Goal: Task Accomplishment & Management: Complete application form

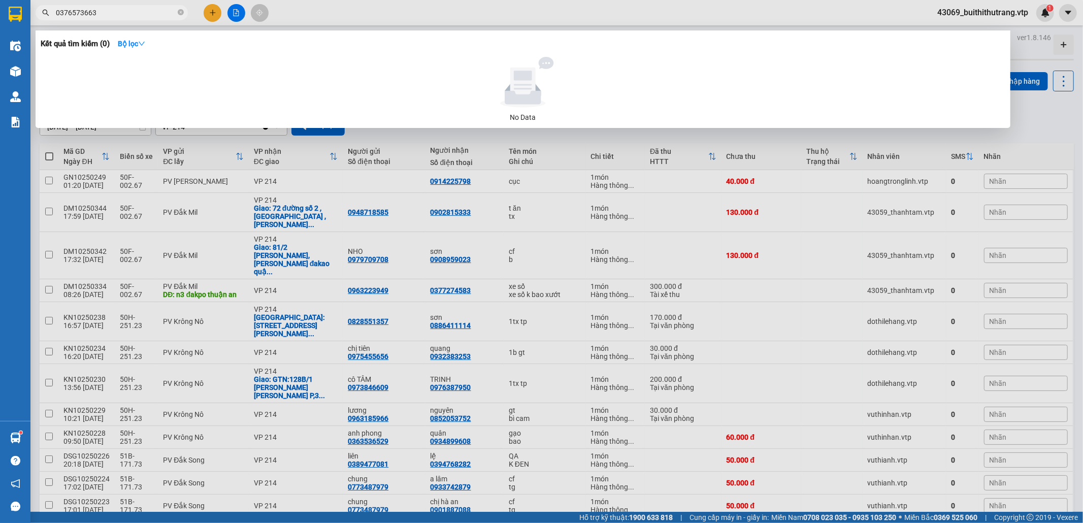
drag, startPoint x: 55, startPoint y: 19, endPoint x: 29, endPoint y: 25, distance: 26.6
click at [31, 21] on div "Kết quả [PERSON_NAME] ( 0 ) Bộ lọc No Data 0376573663" at bounding box center [99, 13] width 198 height 18
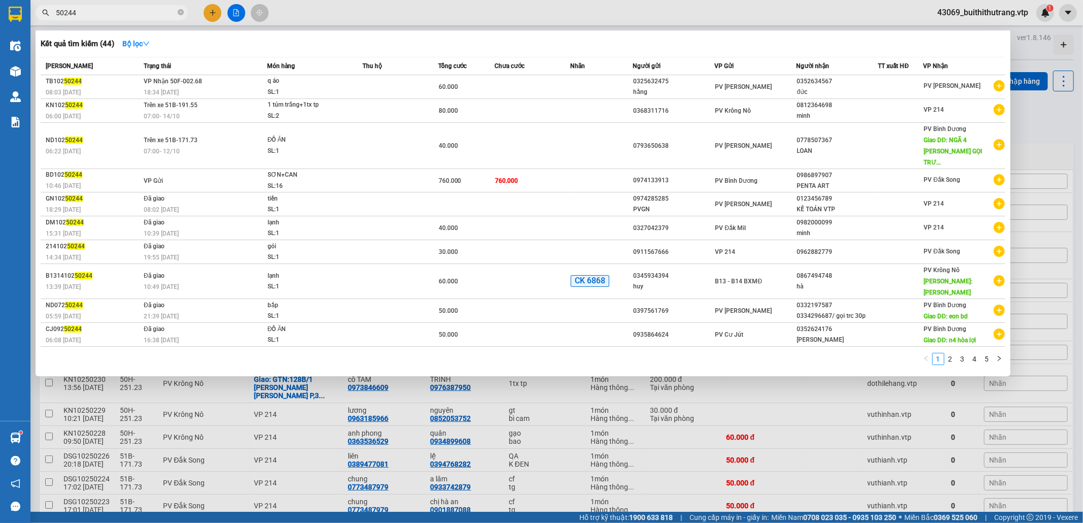
click at [67, 11] on input "50244" at bounding box center [116, 12] width 120 height 11
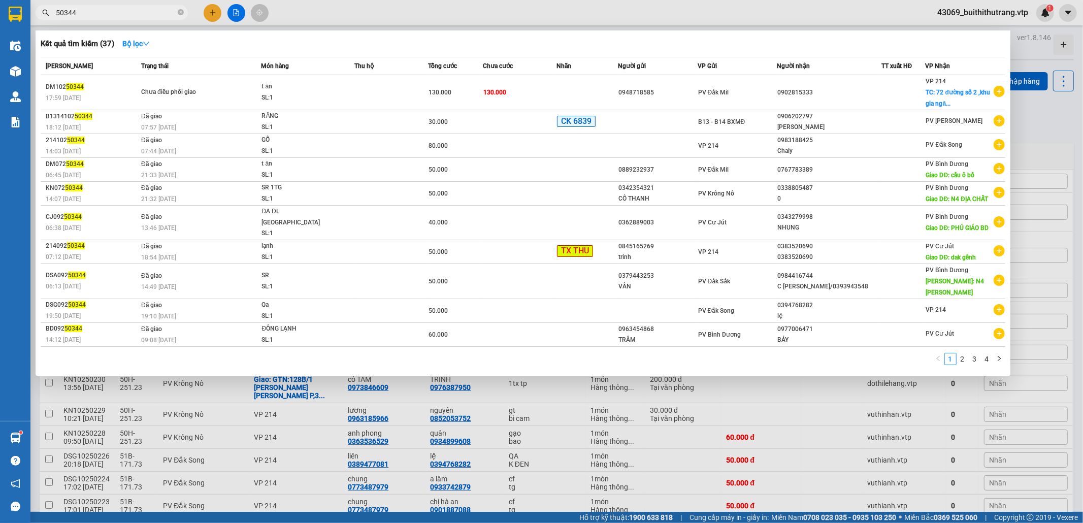
click at [104, 15] on input "50344" at bounding box center [116, 12] width 120 height 11
drag, startPoint x: 82, startPoint y: 10, endPoint x: 47, endPoint y: 12, distance: 35.6
click at [47, 12] on div "50344" at bounding box center [99, 12] width 198 height 15
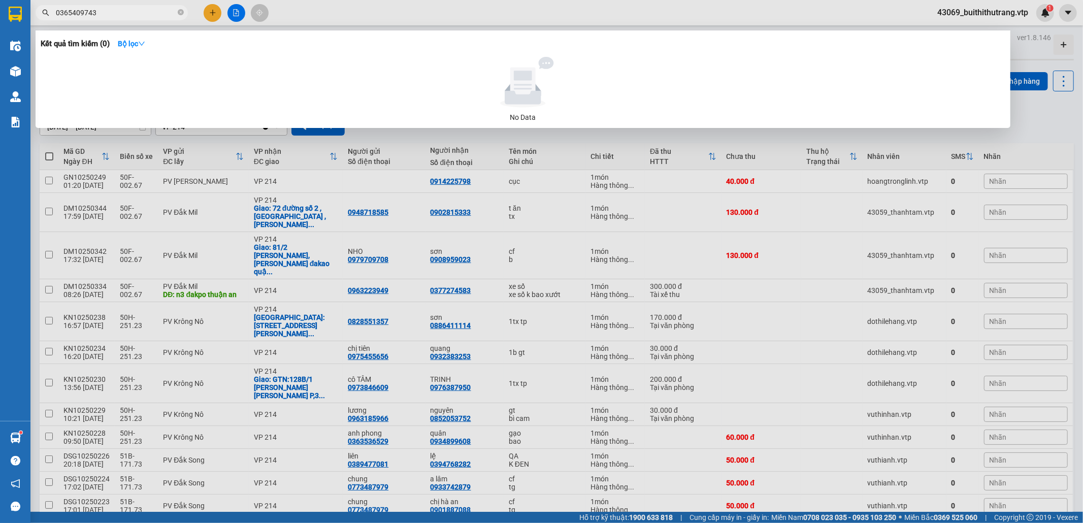
drag, startPoint x: 101, startPoint y: 7, endPoint x: 47, endPoint y: 12, distance: 53.6
click at [47, 12] on div "0365409743" at bounding box center [99, 12] width 198 height 15
type input "0932798050"
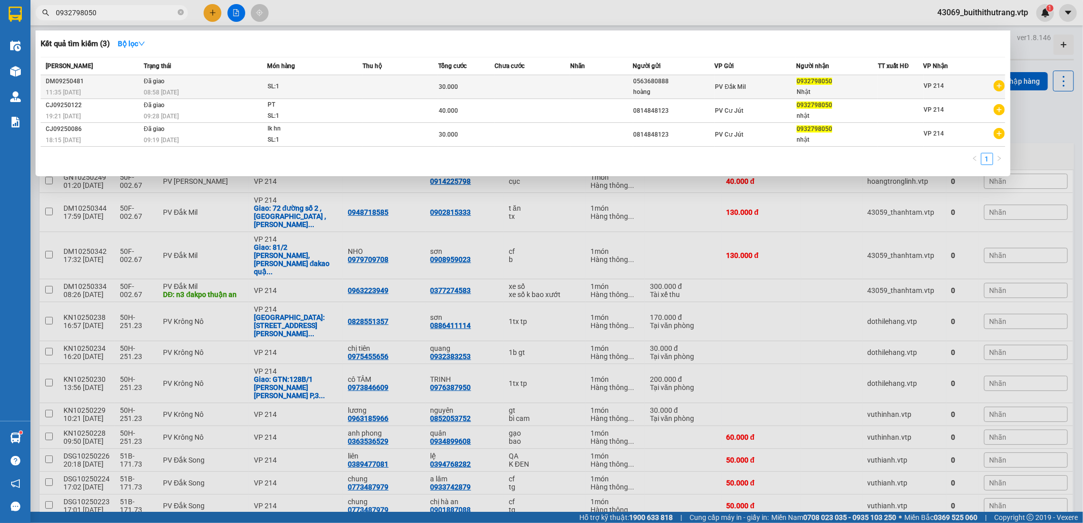
click at [764, 92] on td "PV Đắk Mil" at bounding box center [756, 87] width 82 height 24
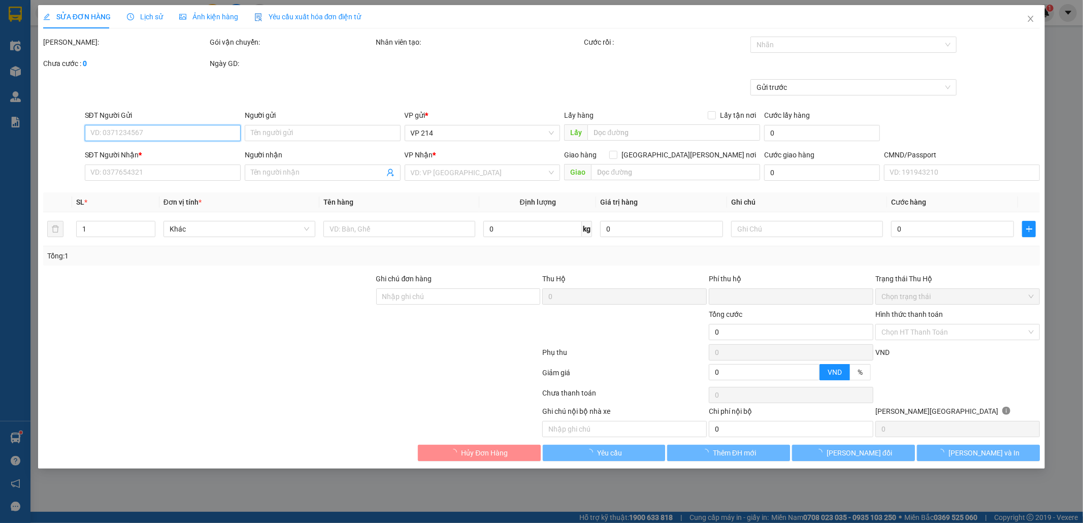
type input "0563680888"
type input "hoàng"
type input "0932798050"
type input "Nhật"
type input "0"
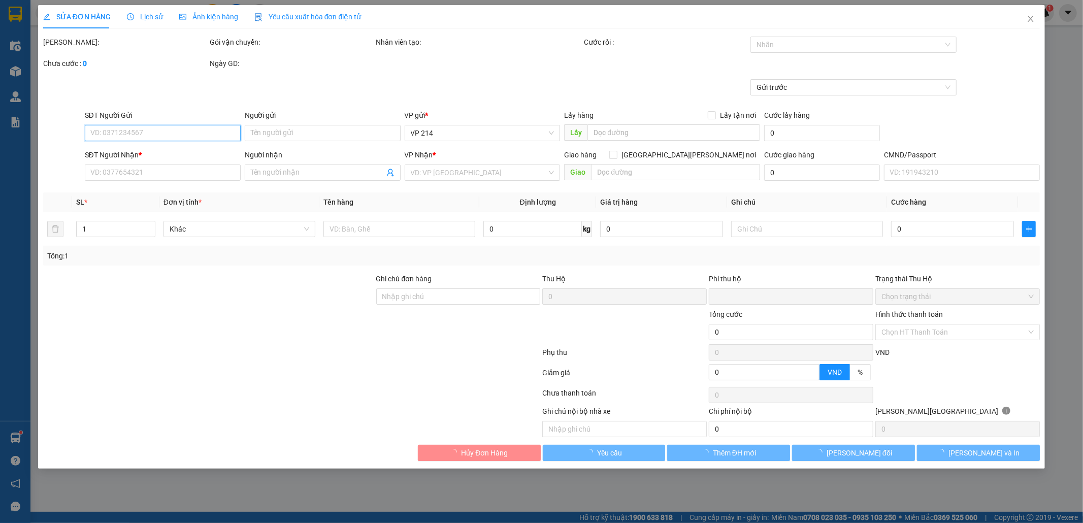
type input "30.000"
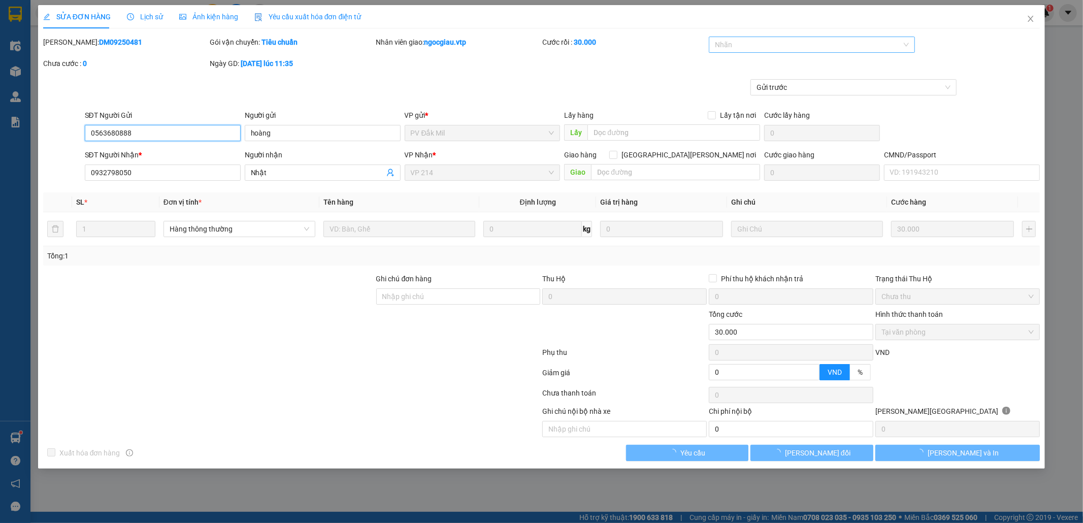
type input "1.500"
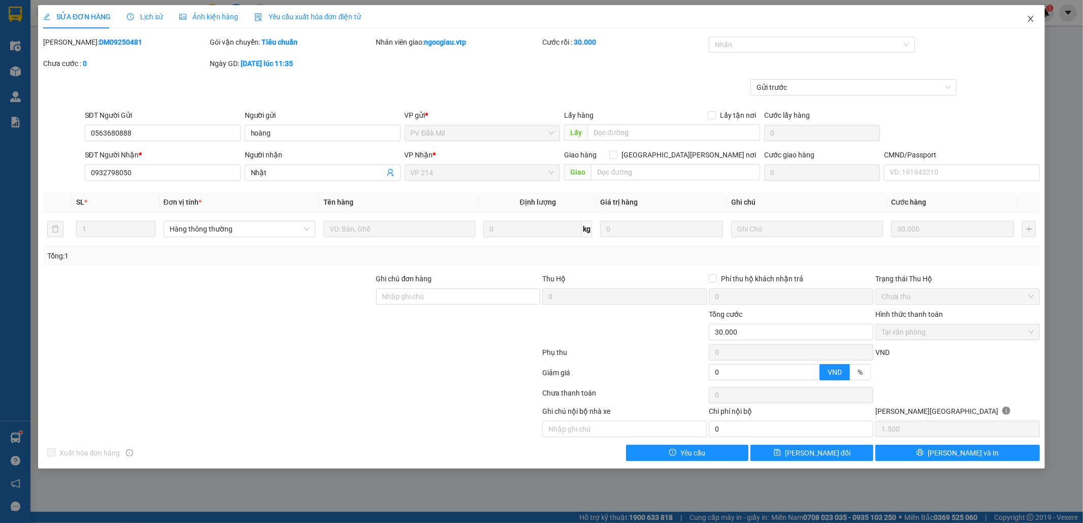
click at [1034, 19] on icon "close" at bounding box center [1031, 19] width 8 height 8
click at [1034, 19] on span "43069_buithithutrang.vtp" at bounding box center [982, 12] width 107 height 13
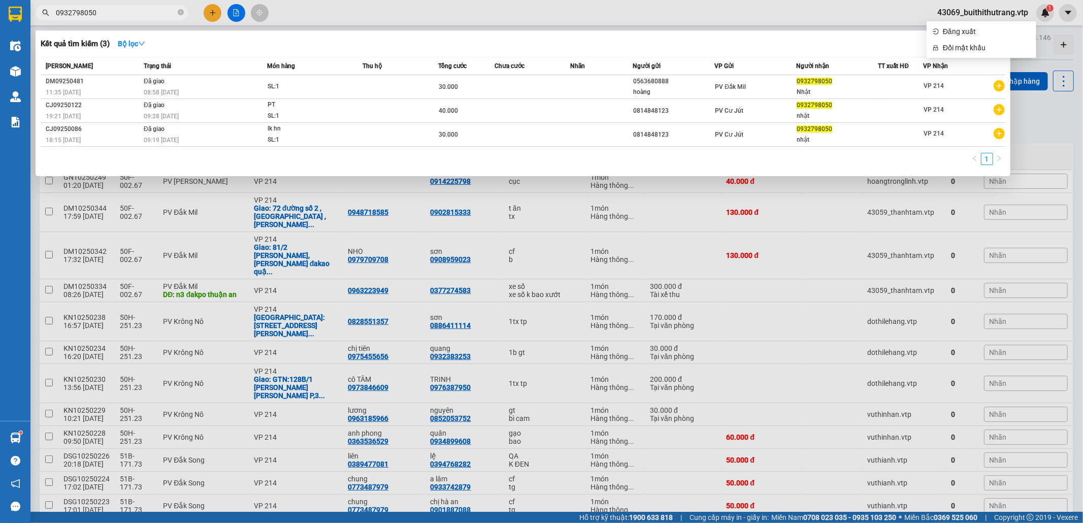
click at [106, 14] on input "0932798050" at bounding box center [116, 12] width 120 height 11
drag, startPoint x: 108, startPoint y: 11, endPoint x: 51, endPoint y: 16, distance: 57.2
click at [51, 16] on span "0932798050" at bounding box center [112, 12] width 152 height 15
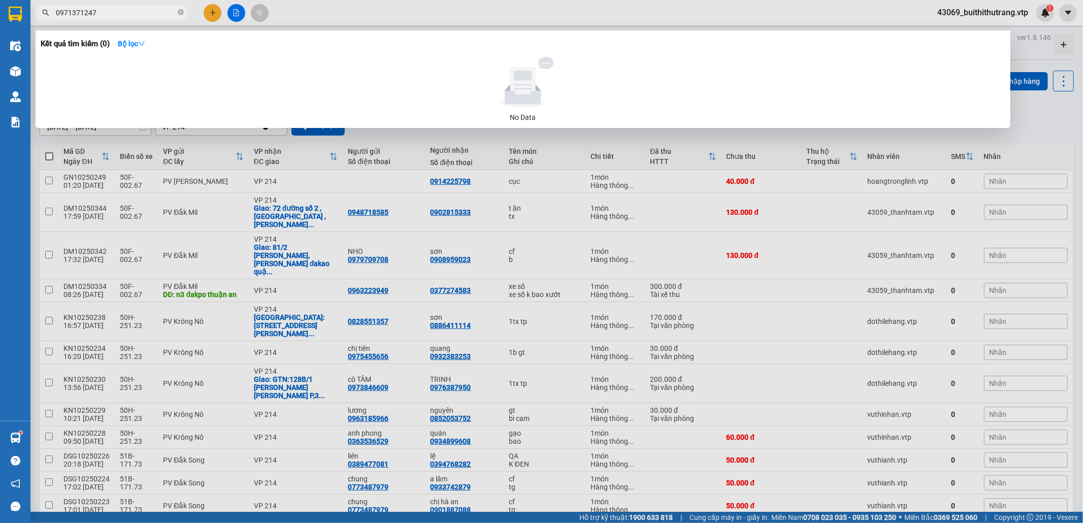
click at [117, 8] on input "0971371247" at bounding box center [116, 12] width 120 height 11
drag, startPoint x: 117, startPoint y: 8, endPoint x: 43, endPoint y: 17, distance: 74.1
click at [43, 17] on span "0971371247" at bounding box center [112, 12] width 152 height 15
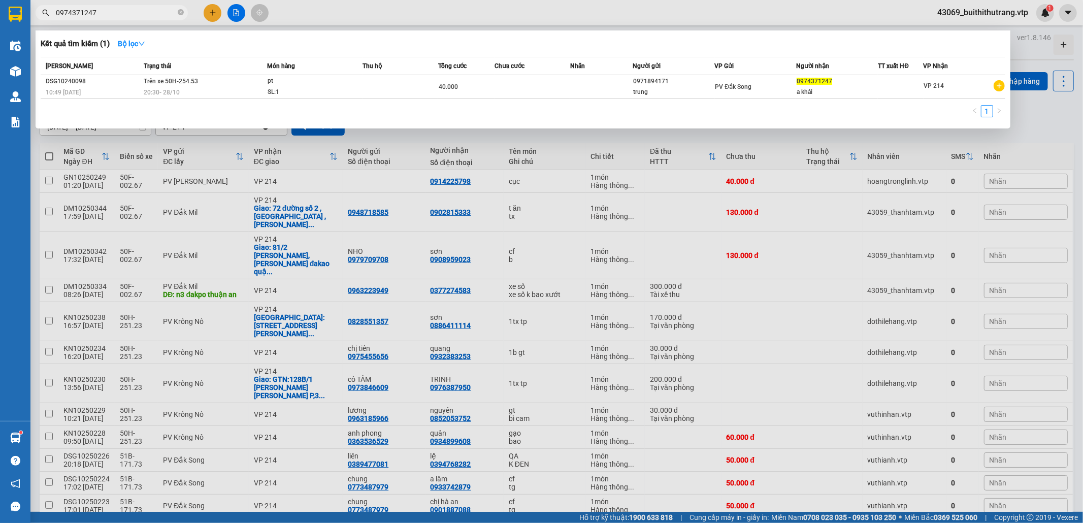
drag, startPoint x: 103, startPoint y: 9, endPoint x: 38, endPoint y: 24, distance: 66.8
click at [38, 22] on div "Kết quả [PERSON_NAME] ( 1 ) Bộ lọc Mã ĐH Trạng thái Món hàng Thu hộ Tổng [PERSO…" at bounding box center [99, 13] width 198 height 18
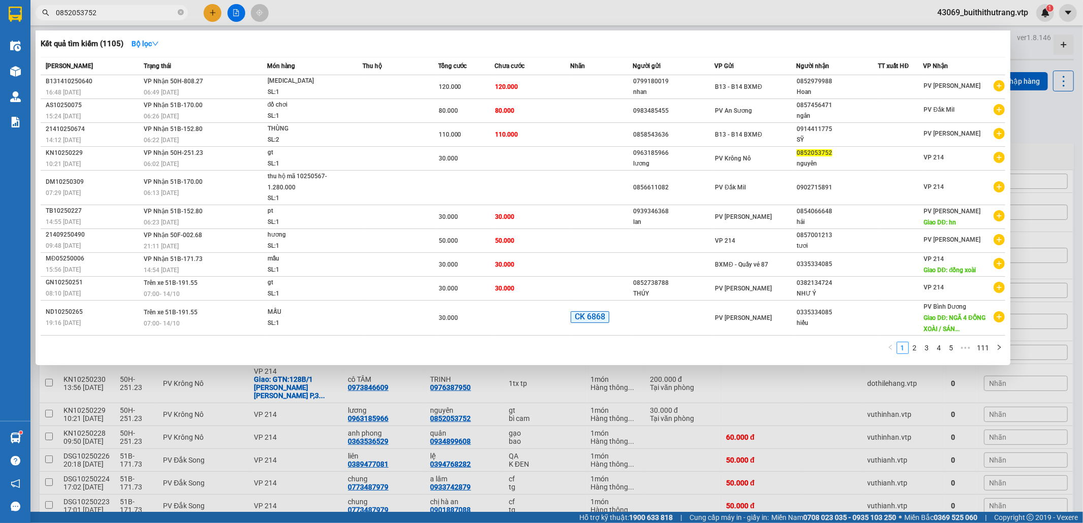
type input "0852053752"
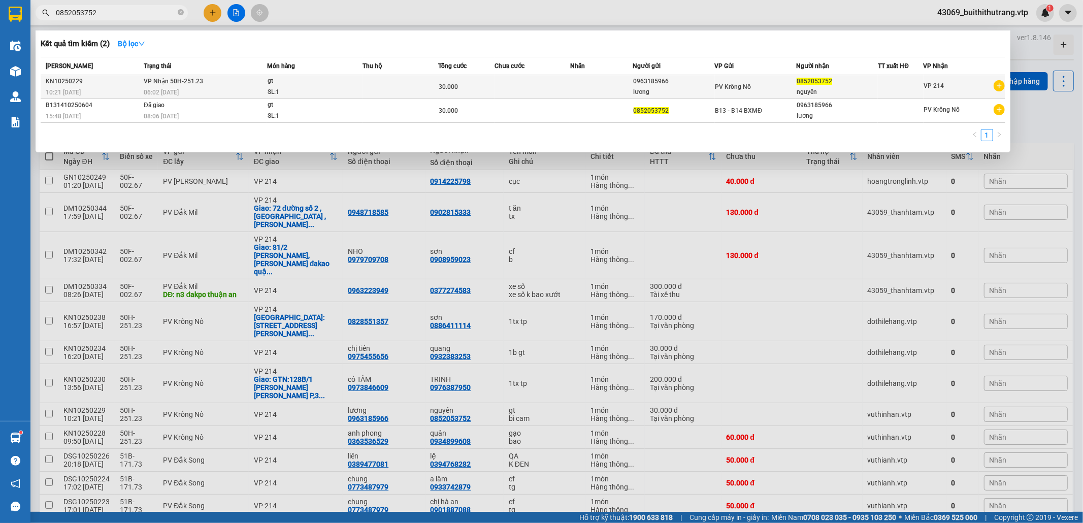
click at [551, 82] on td at bounding box center [533, 87] width 76 height 24
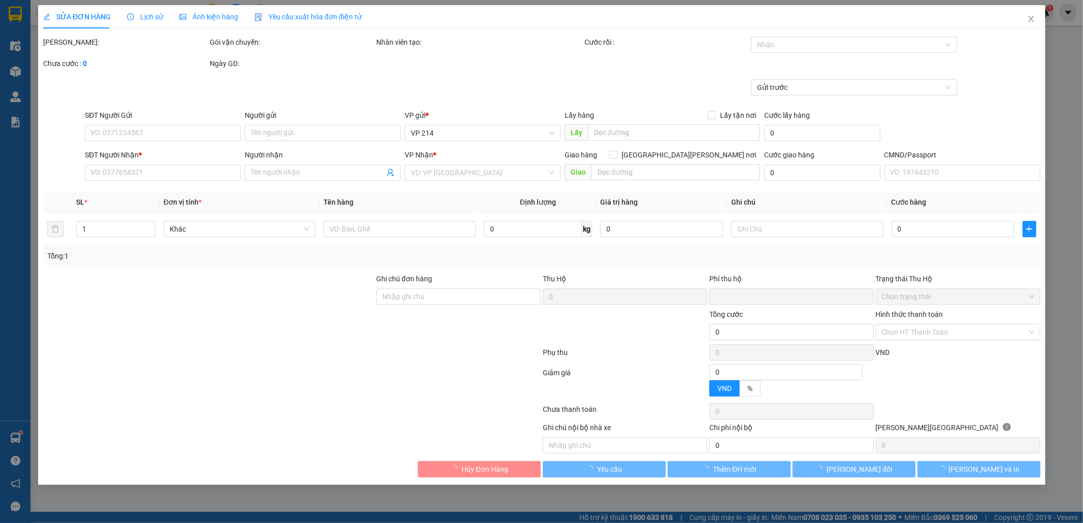
type input "1.500"
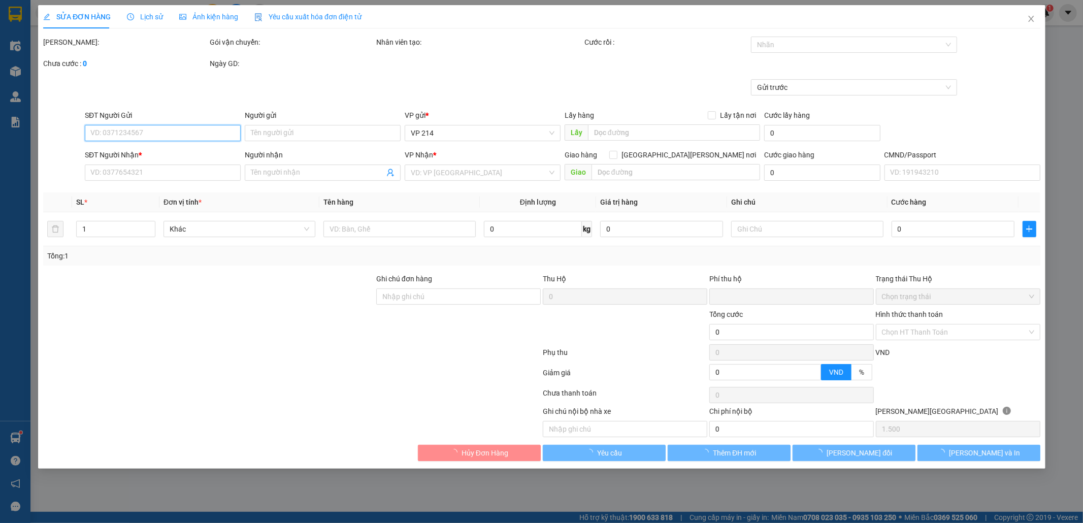
type input "0963185966"
type input "lương"
type input "0852053752"
type input "nguyên"
type input "0"
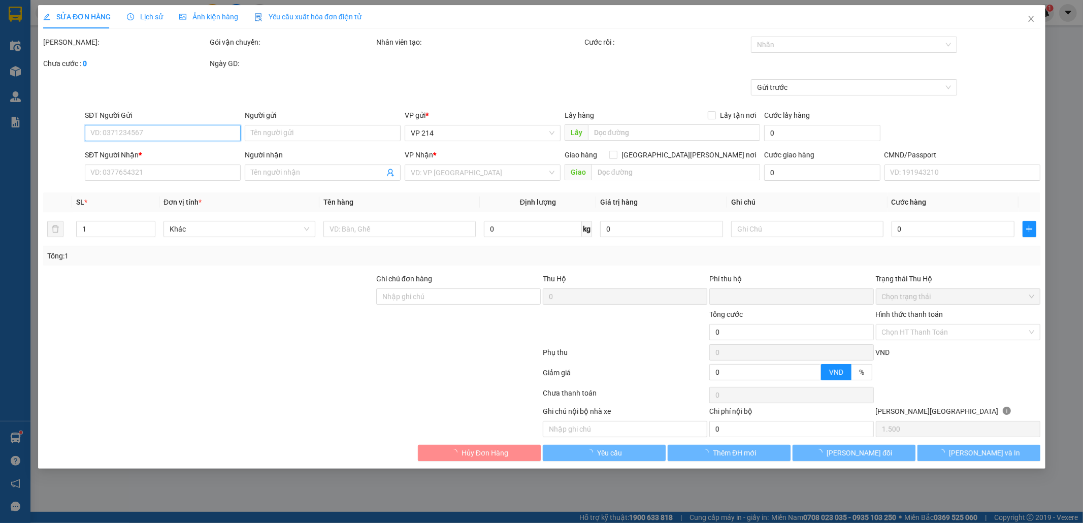
type input "30.000"
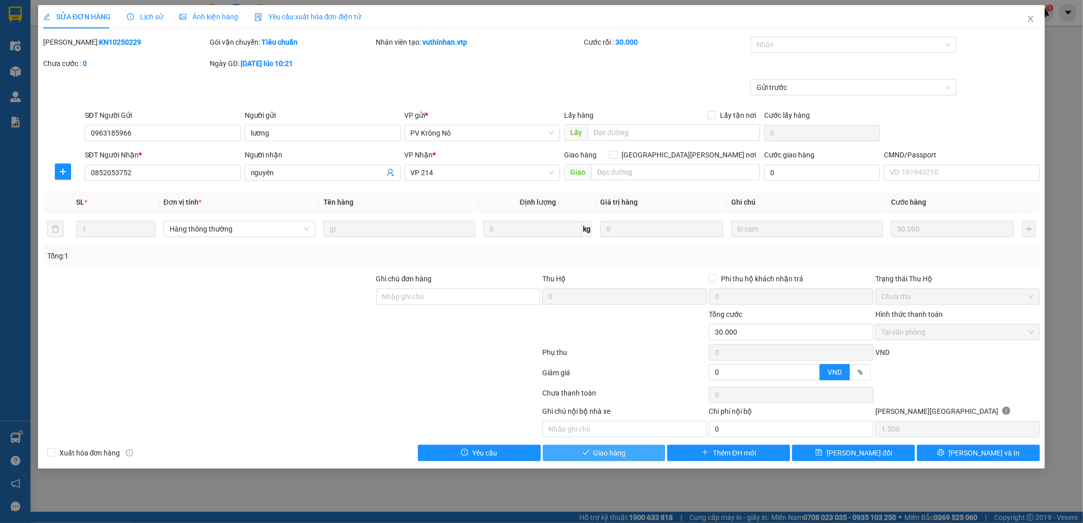
click at [618, 458] on span "Giao hàng" at bounding box center [610, 452] width 33 height 11
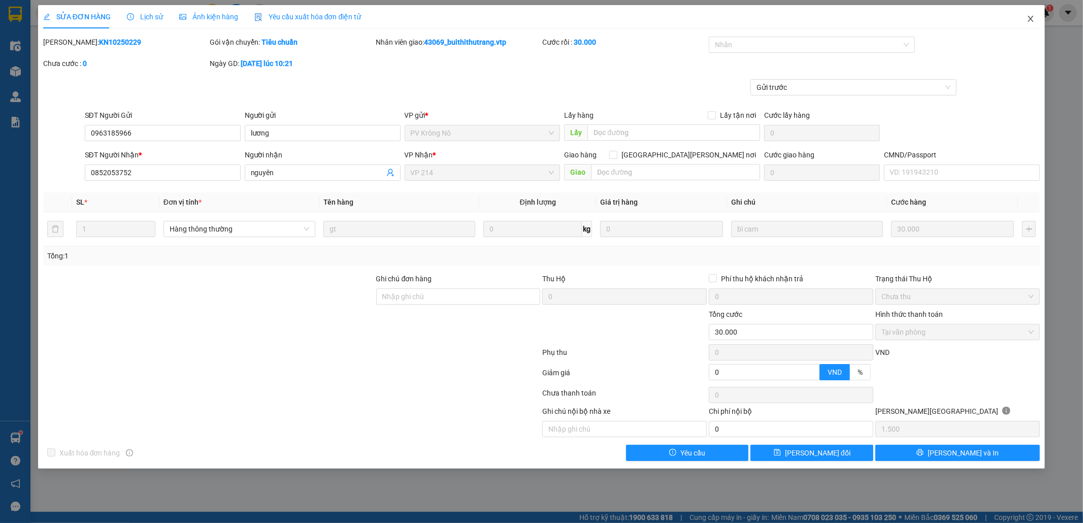
click at [1032, 17] on icon "close" at bounding box center [1031, 19] width 8 height 8
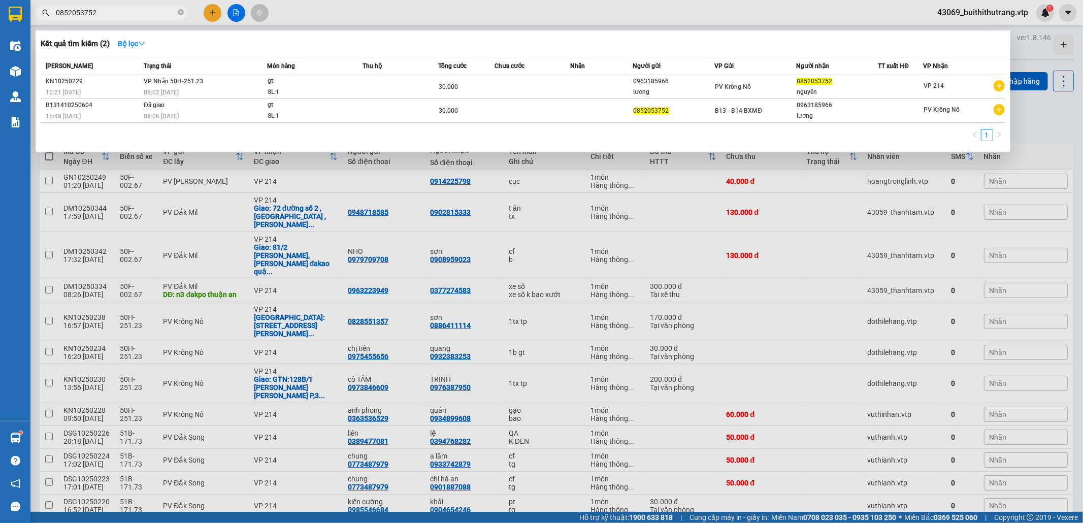
click at [102, 16] on input "0852053752" at bounding box center [116, 12] width 120 height 11
drag, startPoint x: 102, startPoint y: 17, endPoint x: 48, endPoint y: 18, distance: 53.9
click at [48, 18] on span "0852053752" at bounding box center [112, 12] width 152 height 15
type input "0904654246"
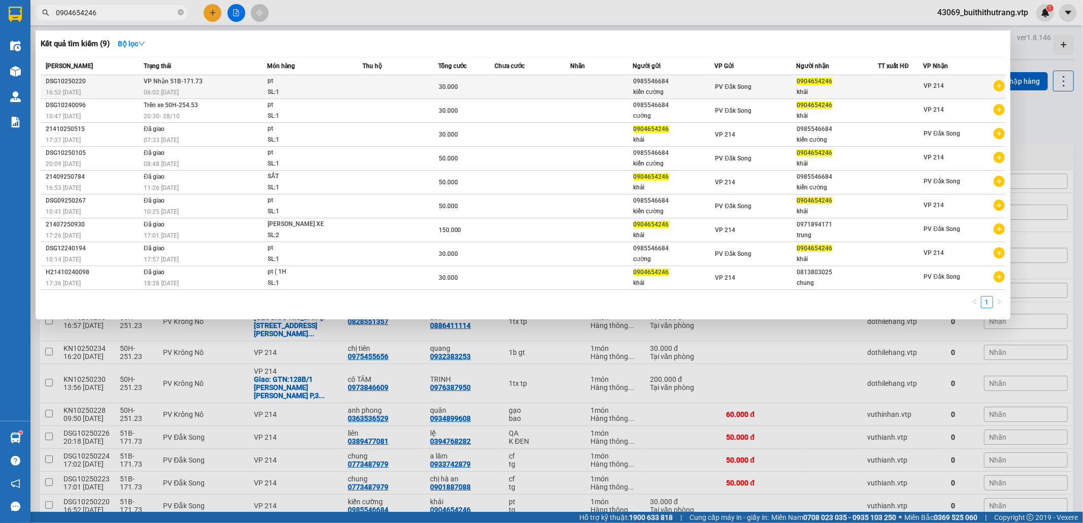
click at [687, 94] on div "kiến cường" at bounding box center [674, 92] width 81 height 11
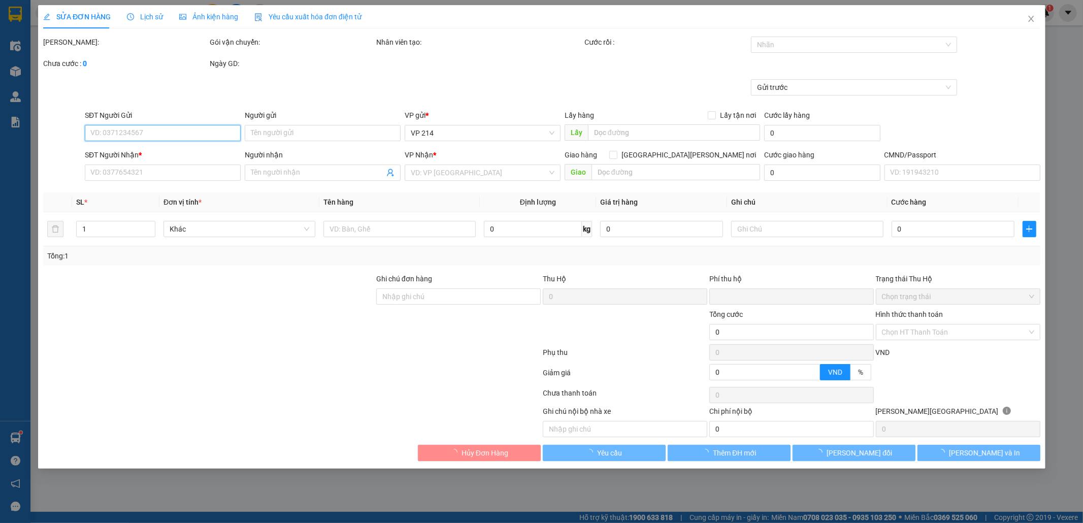
type input "1.500"
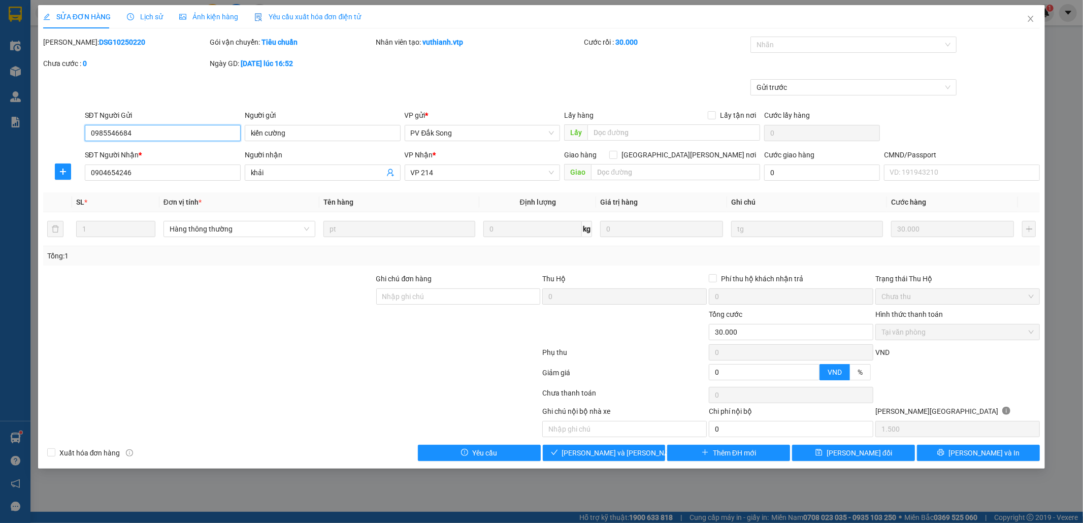
type input "0985546684"
type input "kiến cường"
type input "0904654246"
type input "khải"
type input "0"
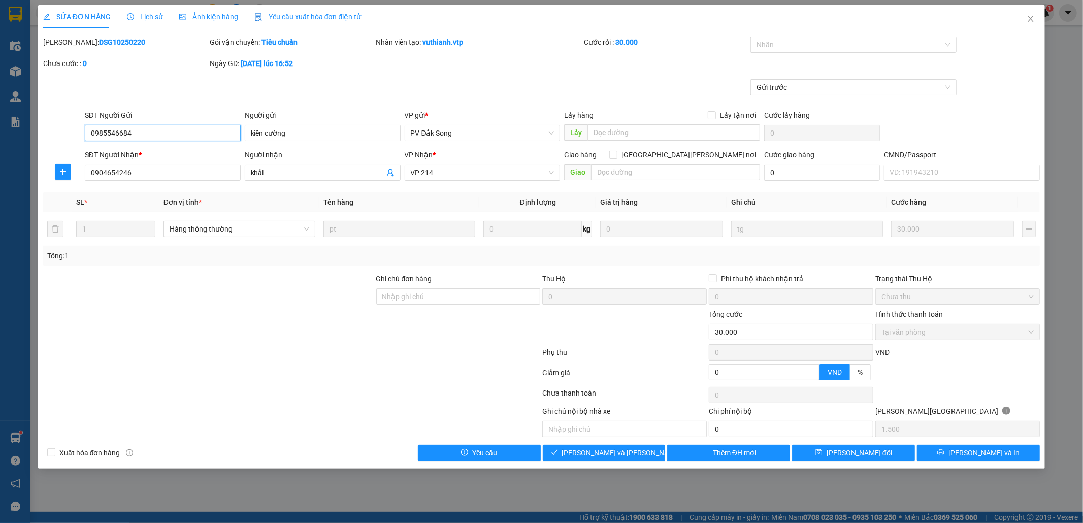
type input "30.000"
click at [673, 431] on input "text" at bounding box center [624, 429] width 165 height 16
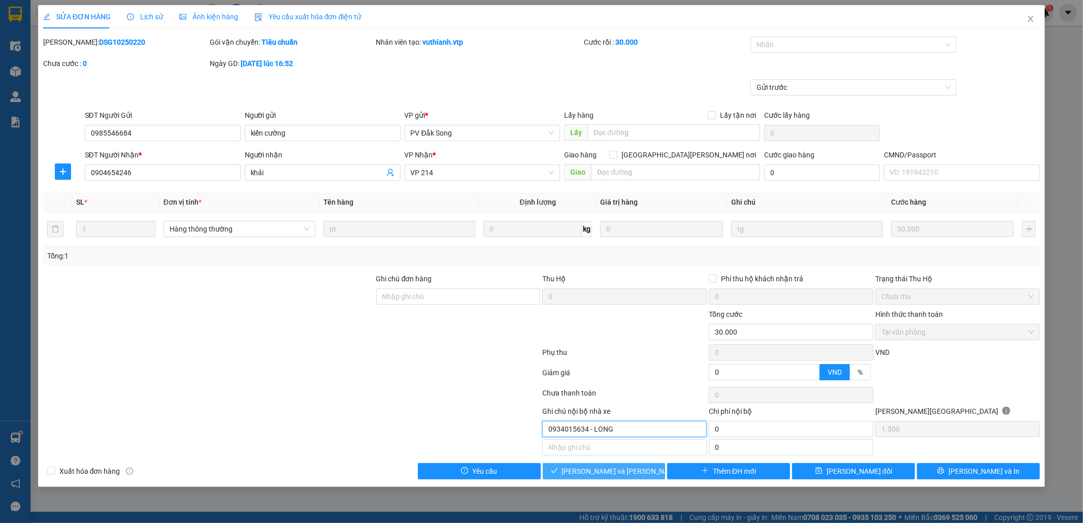
type input "0934015634 - LONG"
click at [602, 476] on span "[PERSON_NAME] và [PERSON_NAME] hàng" at bounding box center [630, 471] width 137 height 11
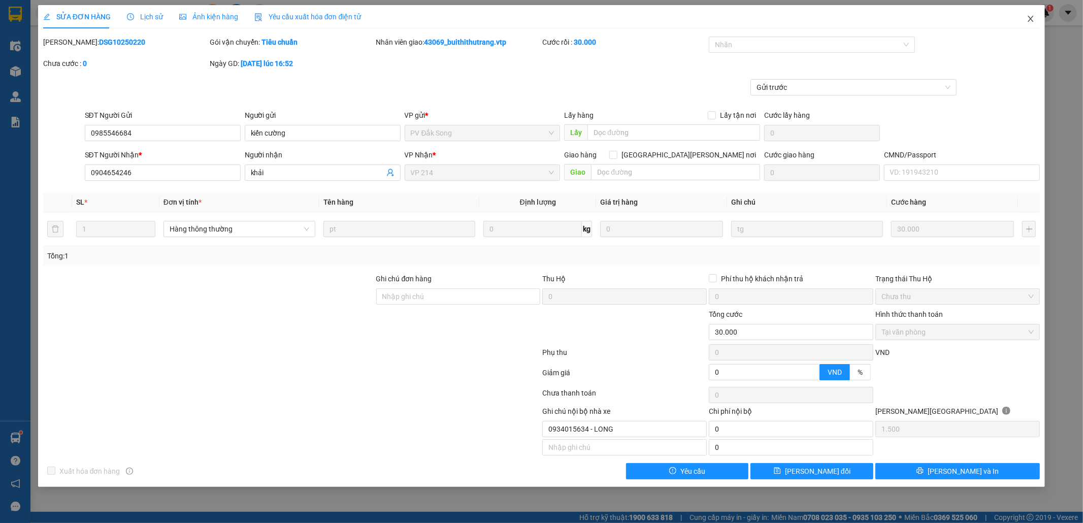
click at [1029, 21] on icon "close" at bounding box center [1031, 19] width 6 height 6
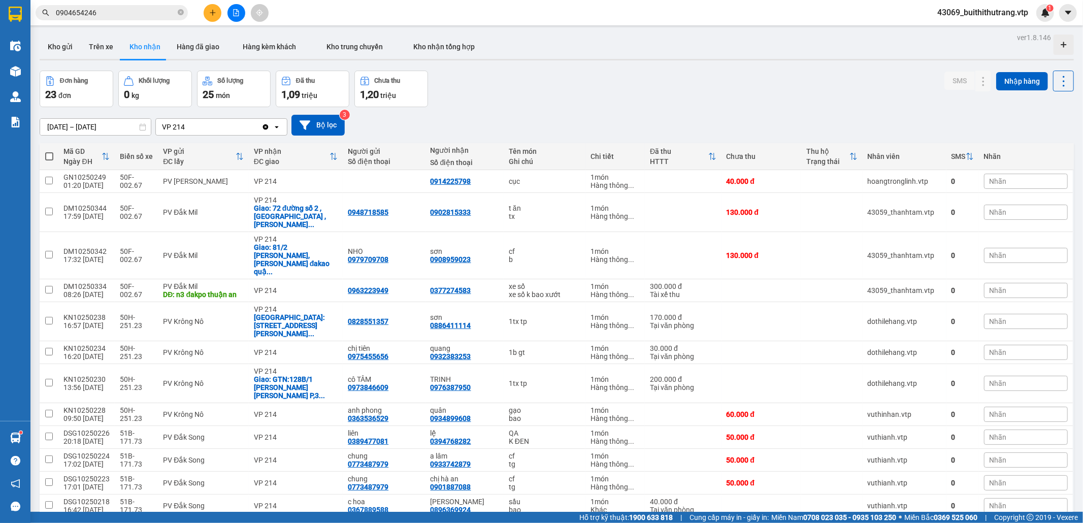
click at [101, 15] on input "0904654246" at bounding box center [116, 12] width 120 height 11
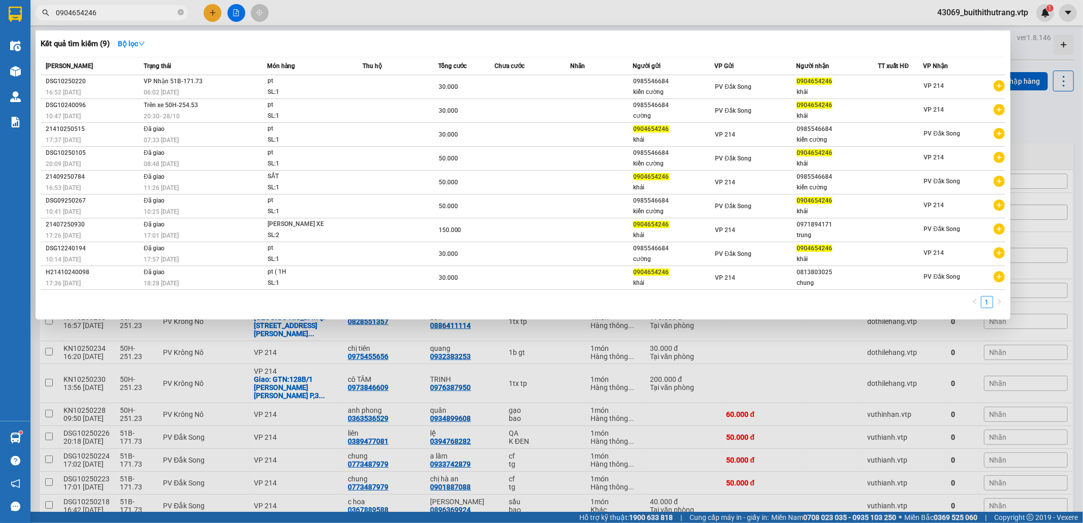
drag, startPoint x: 94, startPoint y: 13, endPoint x: 45, endPoint y: 21, distance: 50.4
click at [45, 21] on div "Kết quả [PERSON_NAME] ( 9 ) Bộ lọc Mã ĐH Trạng thái Món hàng Thu hộ Tổng [PERSO…" at bounding box center [99, 13] width 198 height 18
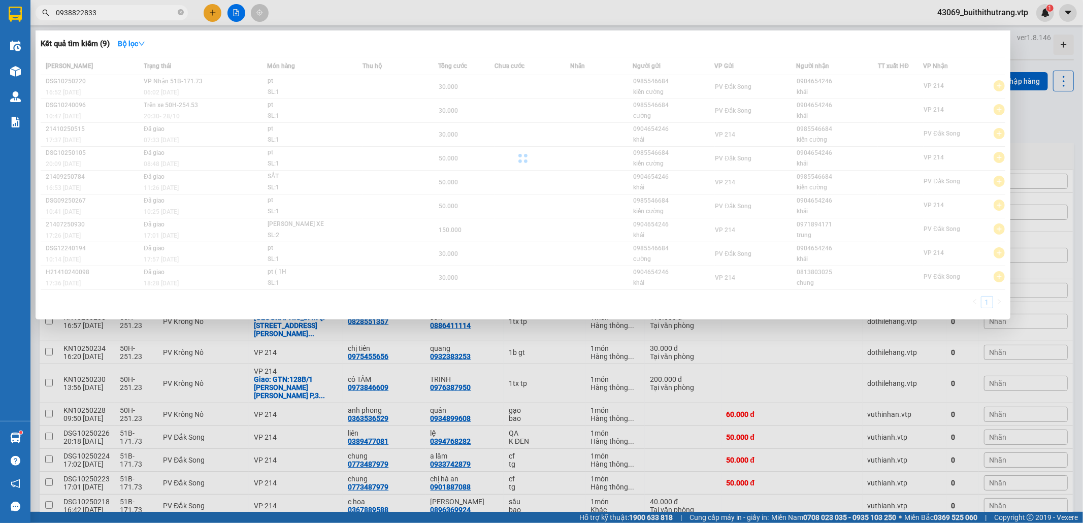
type input "0938822833"
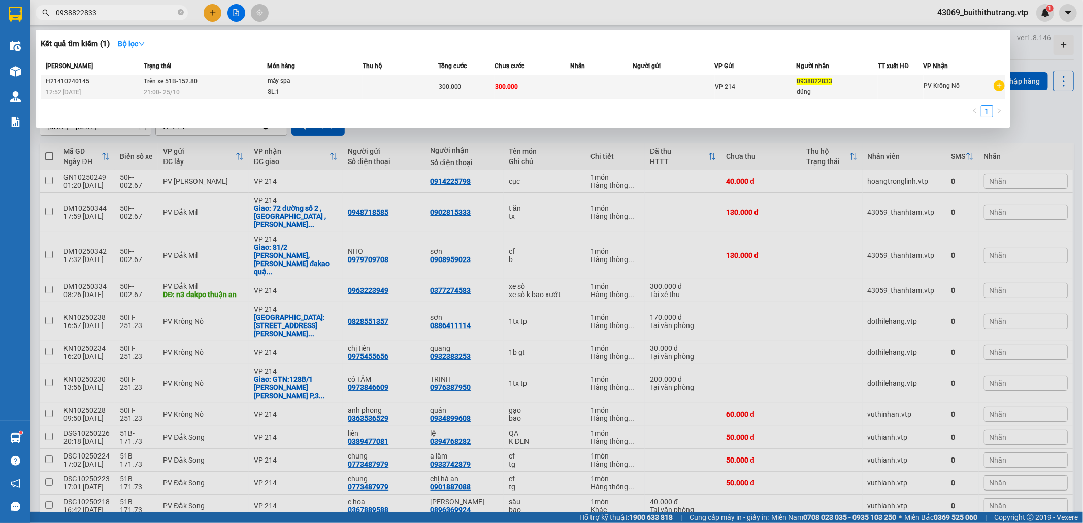
click at [644, 89] on td at bounding box center [674, 87] width 82 height 24
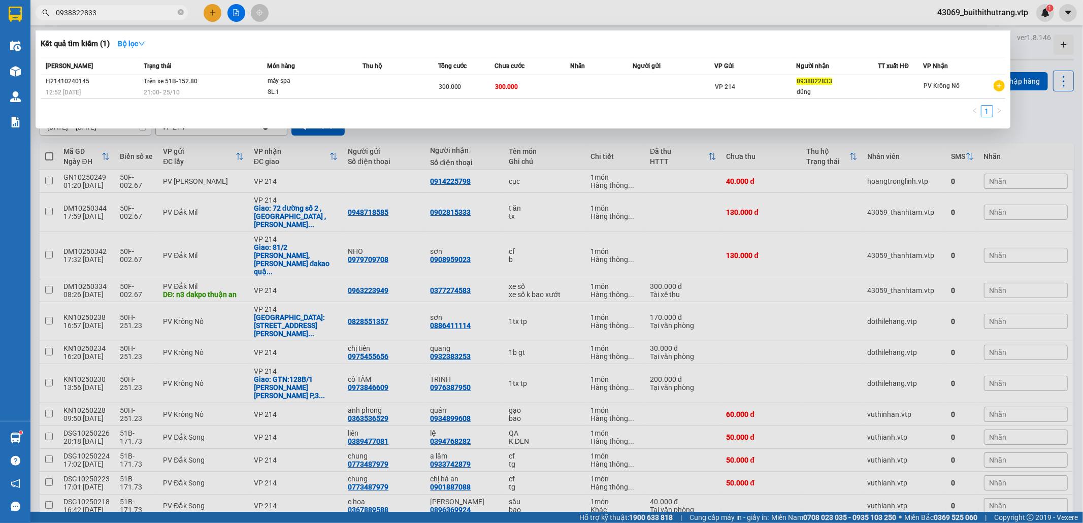
click at [122, 15] on input "0938822833" at bounding box center [116, 12] width 120 height 11
click at [797, 305] on div at bounding box center [541, 261] width 1083 height 523
click at [128, 12] on input "0938822833" at bounding box center [116, 12] width 120 height 11
